Goal: Task Accomplishment & Management: Use online tool/utility

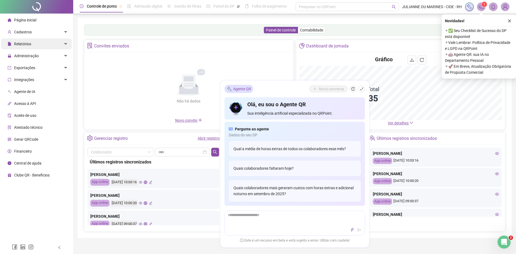
click at [34, 45] on div "Relatórios" at bounding box center [36, 43] width 71 height 11
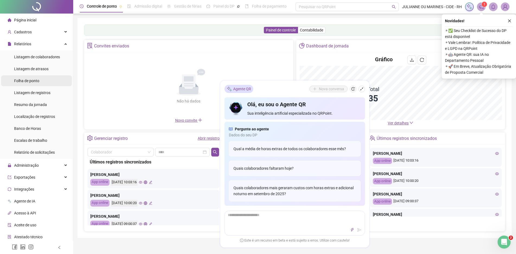
click at [30, 83] on span "Folha de ponto" at bounding box center [26, 81] width 25 height 4
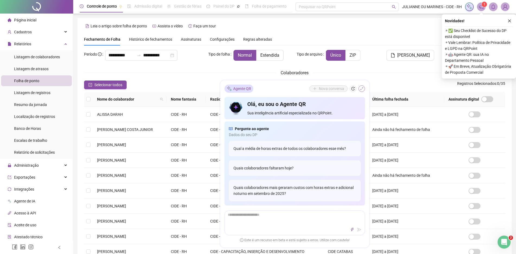
click at [362, 89] on icon "shrink" at bounding box center [362, 89] width 4 height 4
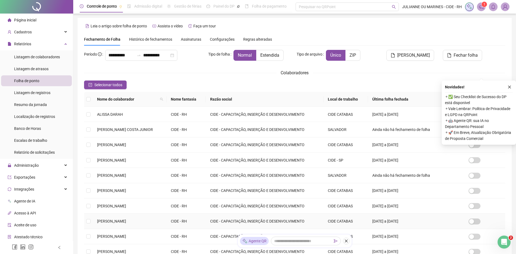
scroll to position [66, 0]
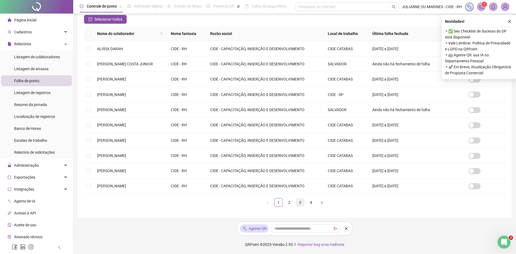
click at [300, 204] on link "3" at bounding box center [300, 202] width 8 height 8
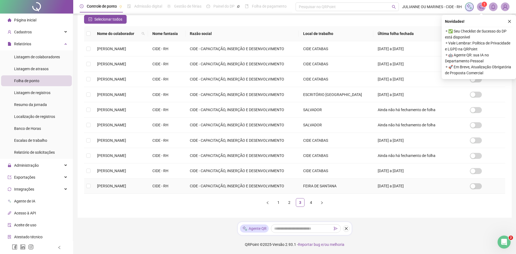
click at [219, 189] on td "CIDE - CAPACITAÇÃO, INSERÇÃO E DESENVOLVIMENTO" at bounding box center [241, 186] width 113 height 15
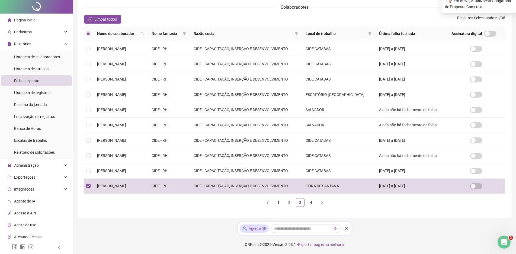
scroll to position [0, 0]
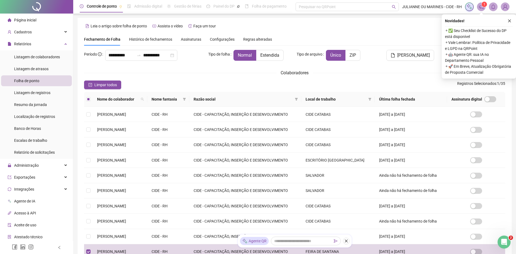
click at [508, 21] on icon "close" at bounding box center [509, 21] width 4 height 4
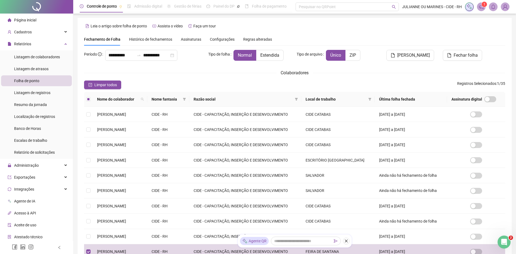
click at [491, 6] on icon "bell" at bounding box center [493, 6] width 5 height 5
click at [423, 54] on span "[PERSON_NAME]" at bounding box center [413, 55] width 33 height 7
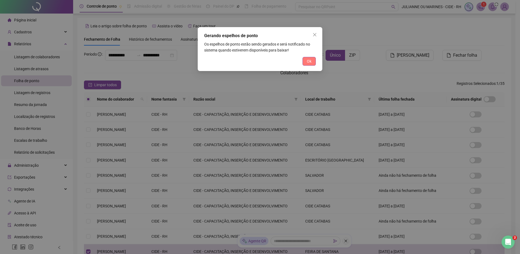
click at [309, 61] on span "Ok" at bounding box center [309, 61] width 5 height 6
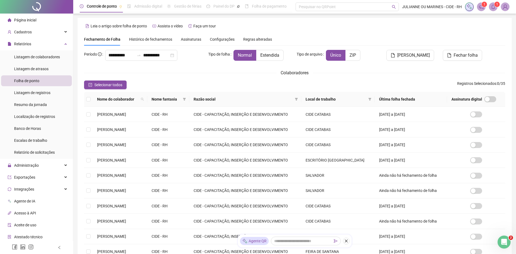
click at [490, 7] on span at bounding box center [493, 6] width 9 height 9
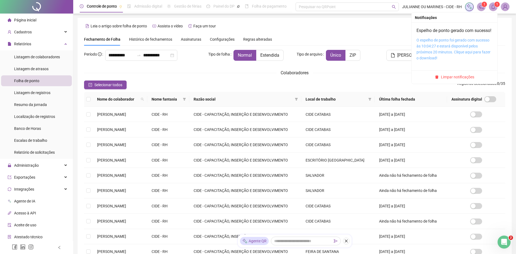
click at [450, 53] on link "O espelho de ponto foi gerado com sucesso às 10:04:27 e estará disponível pelos…" at bounding box center [453, 49] width 74 height 22
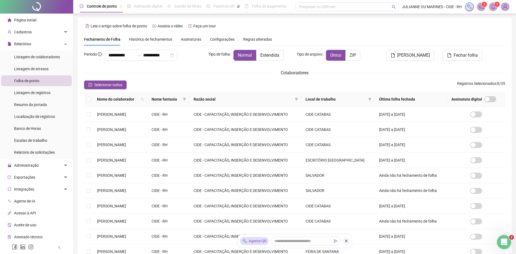
click at [505, 240] on icon "Abertura do Messenger da Intercom" at bounding box center [503, 241] width 9 height 9
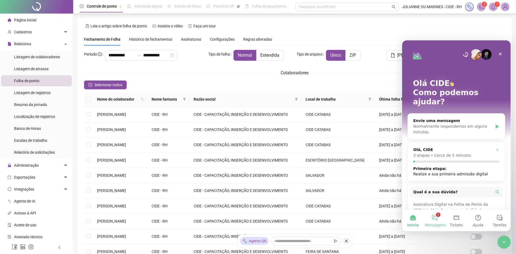
click at [434, 221] on button "2 Mensagens" at bounding box center [435, 220] width 22 height 22
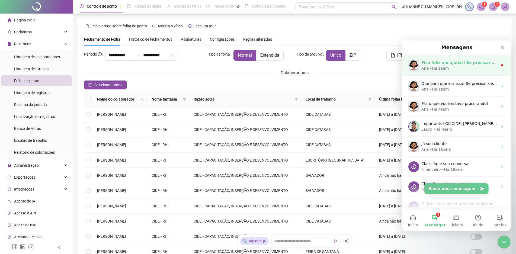
click at [459, 67] on div "Ana • Há 1sem" at bounding box center [459, 69] width 76 height 6
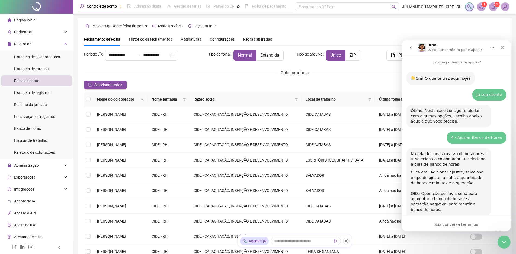
scroll to position [1, 0]
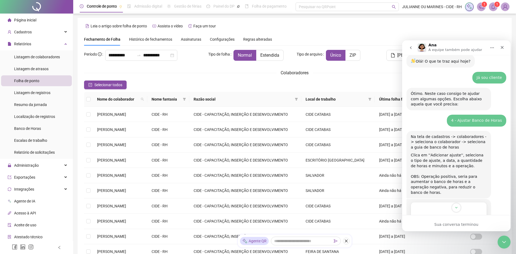
click at [408, 48] on button "go back" at bounding box center [410, 48] width 10 height 10
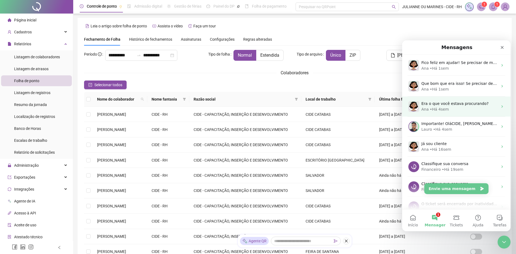
scroll to position [69, 0]
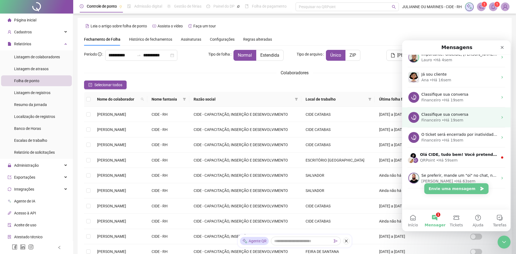
click at [448, 116] on span "Classifique sua conversa" at bounding box center [444, 114] width 47 height 4
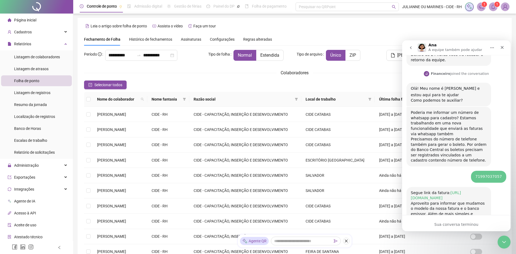
scroll to position [502, 0]
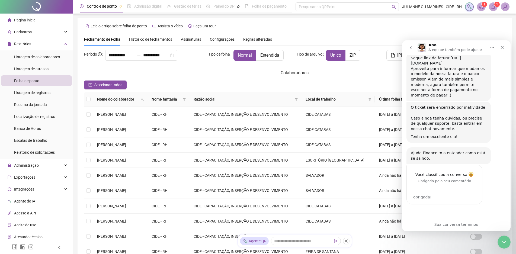
click at [409, 47] on icon "go back" at bounding box center [410, 48] width 4 height 4
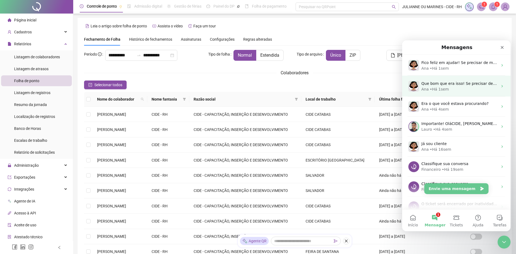
scroll to position [0, 0]
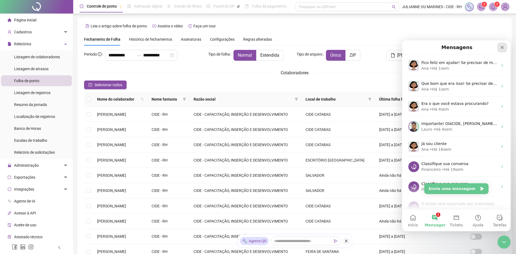
click at [501, 50] on div "Fechar" at bounding box center [502, 48] width 10 height 10
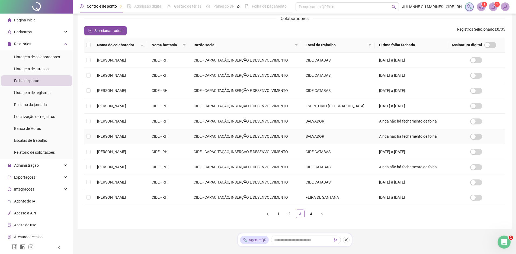
scroll to position [66, 0]
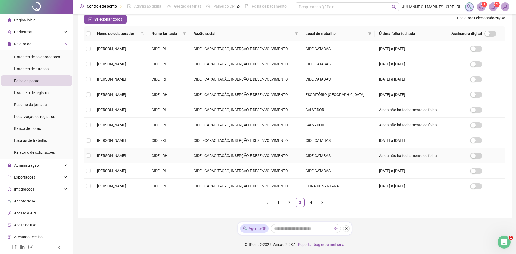
click at [126, 156] on span "[PERSON_NAME]" at bounding box center [111, 155] width 29 height 4
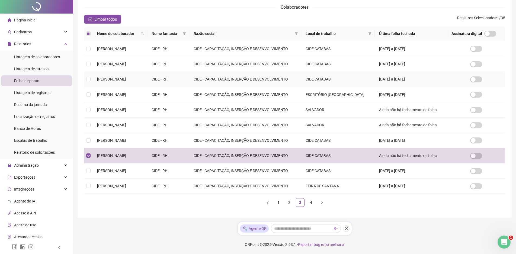
scroll to position [0, 0]
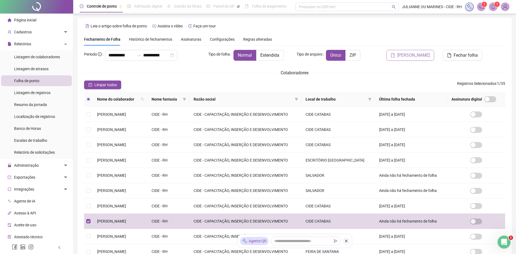
click at [421, 54] on span "[PERSON_NAME]" at bounding box center [413, 55] width 33 height 7
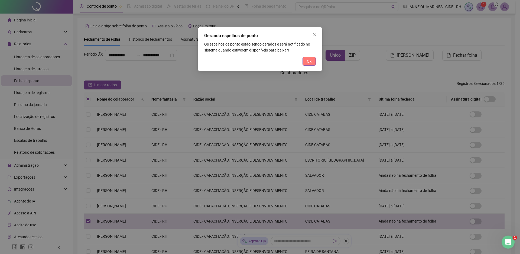
click at [308, 60] on span "Ok" at bounding box center [309, 61] width 5 height 6
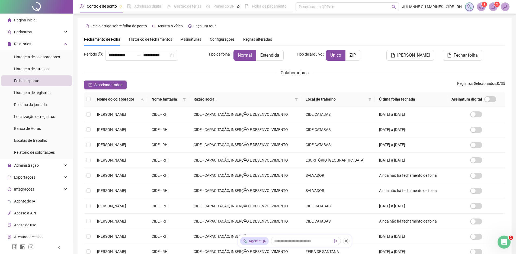
click at [494, 6] on icon "bell" at bounding box center [493, 6] width 4 height 5
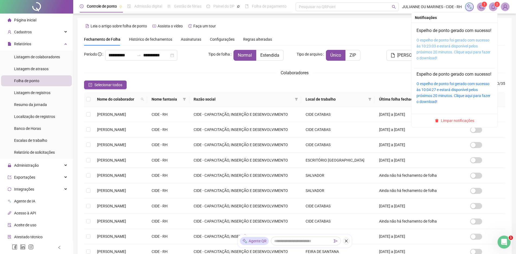
click at [451, 54] on link "O espelho de ponto foi gerado com sucesso às 10:23:03 e estará disponível pelos…" at bounding box center [453, 49] width 74 height 22
